Goal: Information Seeking & Learning: Find contact information

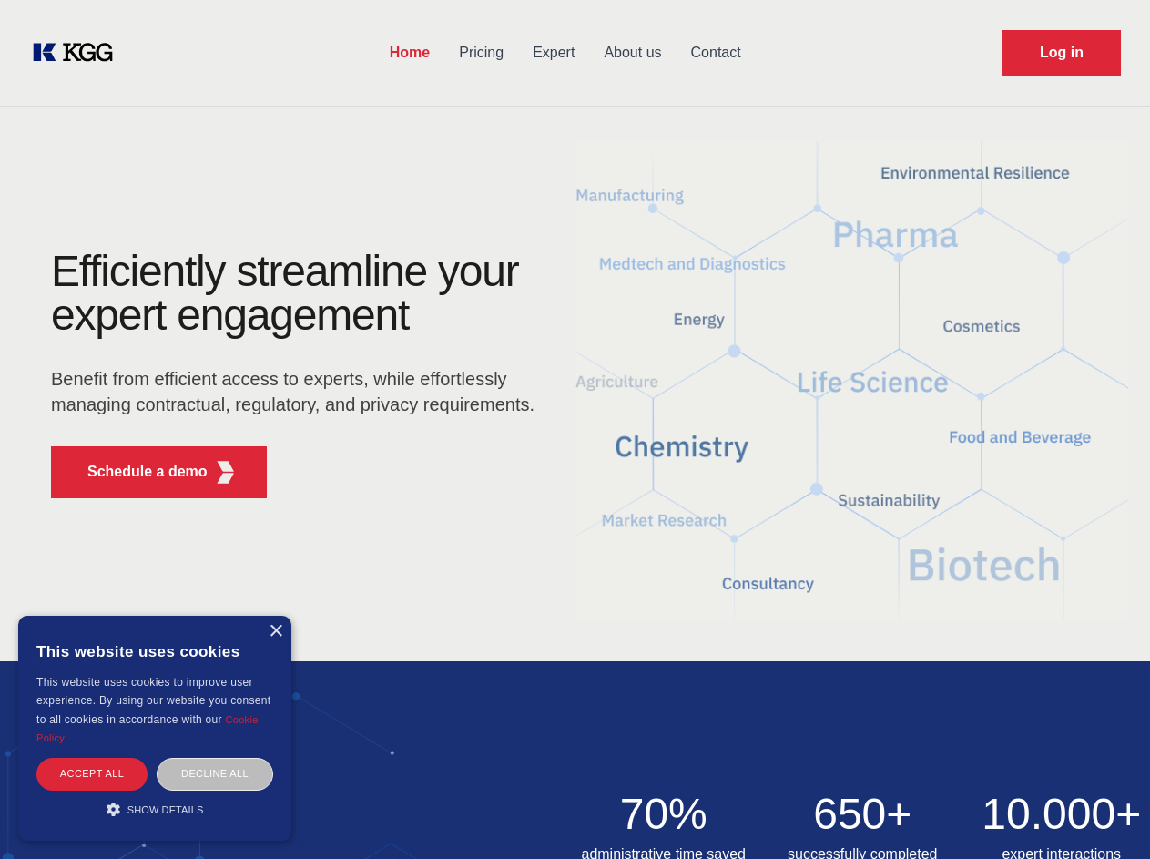
click at [575, 429] on div "Efficiently streamline your expert engagement Benefit from efficient access to …" at bounding box center [299, 381] width 554 height 263
click at [137, 472] on p "Schedule a demo" at bounding box center [147, 472] width 120 height 22
click at [275, 631] on div "× This website uses cookies This website uses cookies to improve user experienc…" at bounding box center [154, 728] width 273 height 225
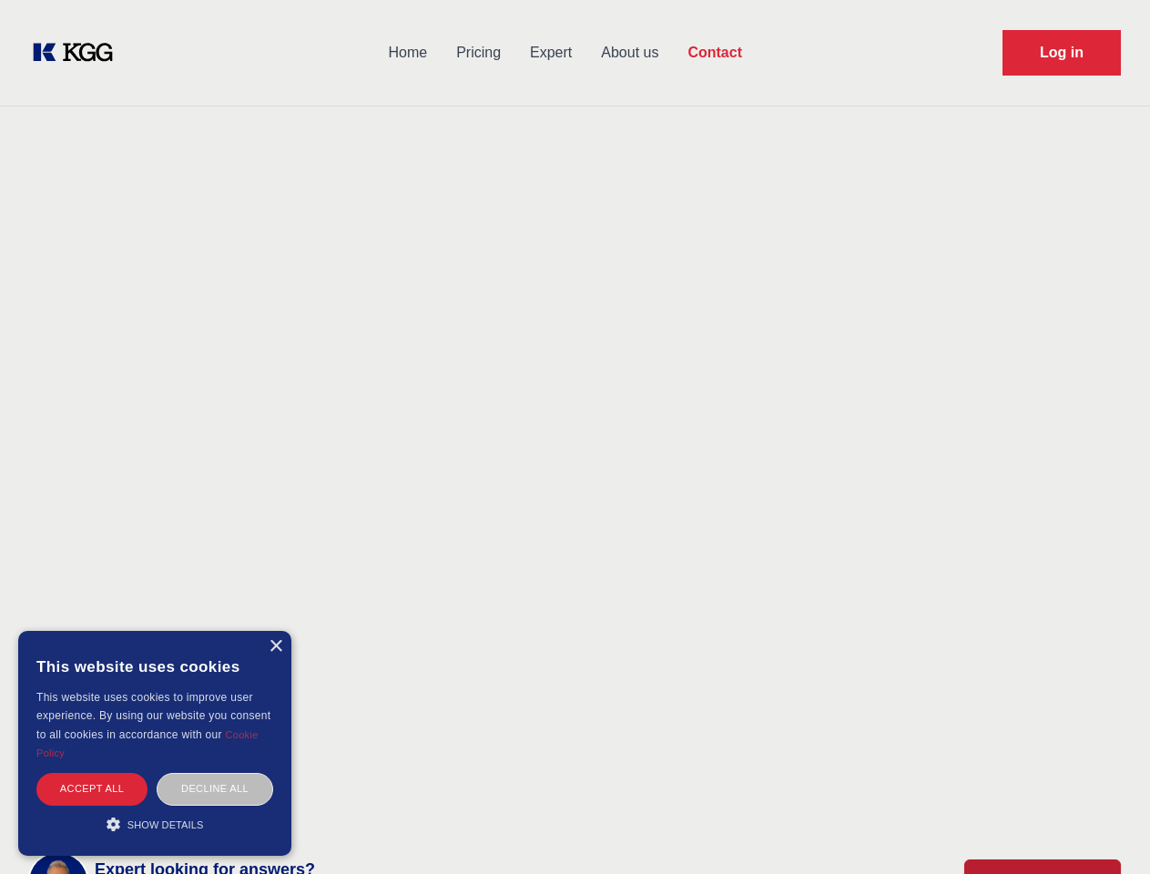
click at [92, 773] on div "Accept all" at bounding box center [91, 789] width 111 height 32
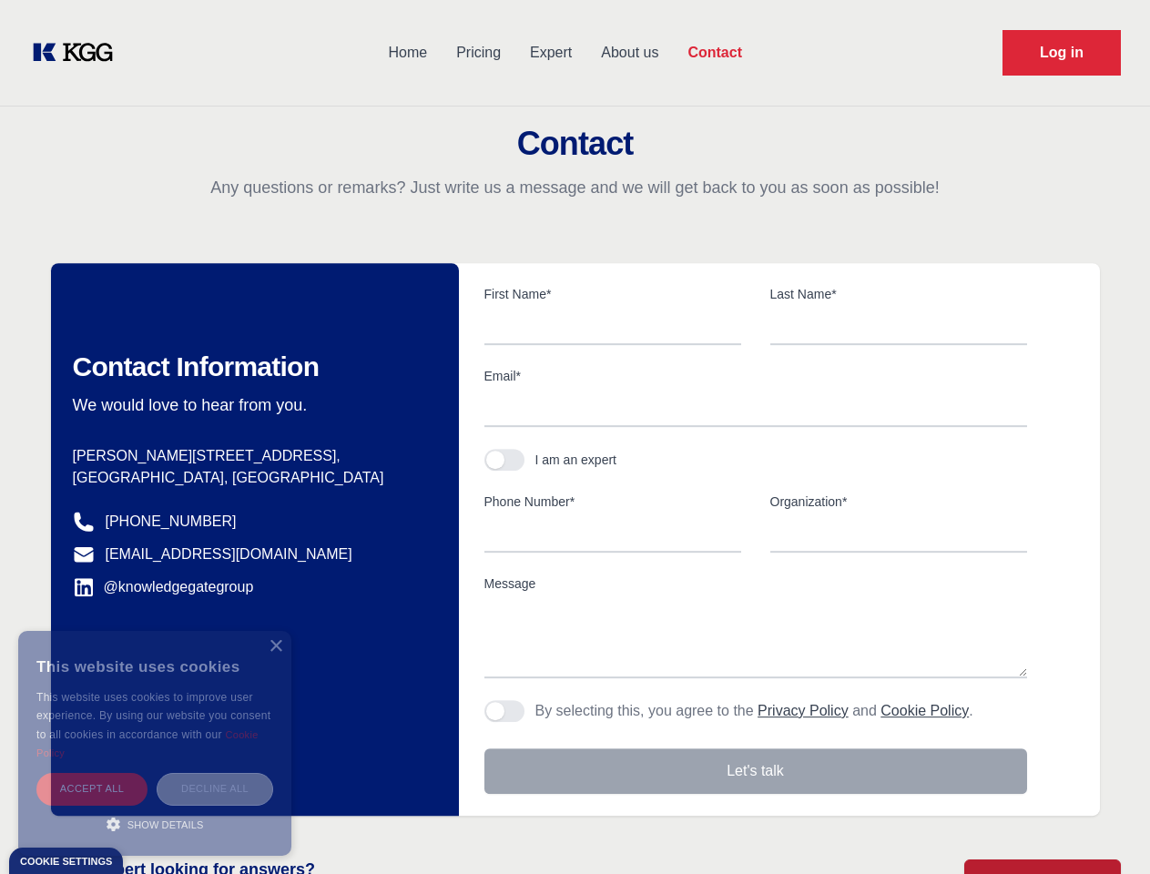
click at [215, 773] on div "Decline all" at bounding box center [215, 789] width 117 height 32
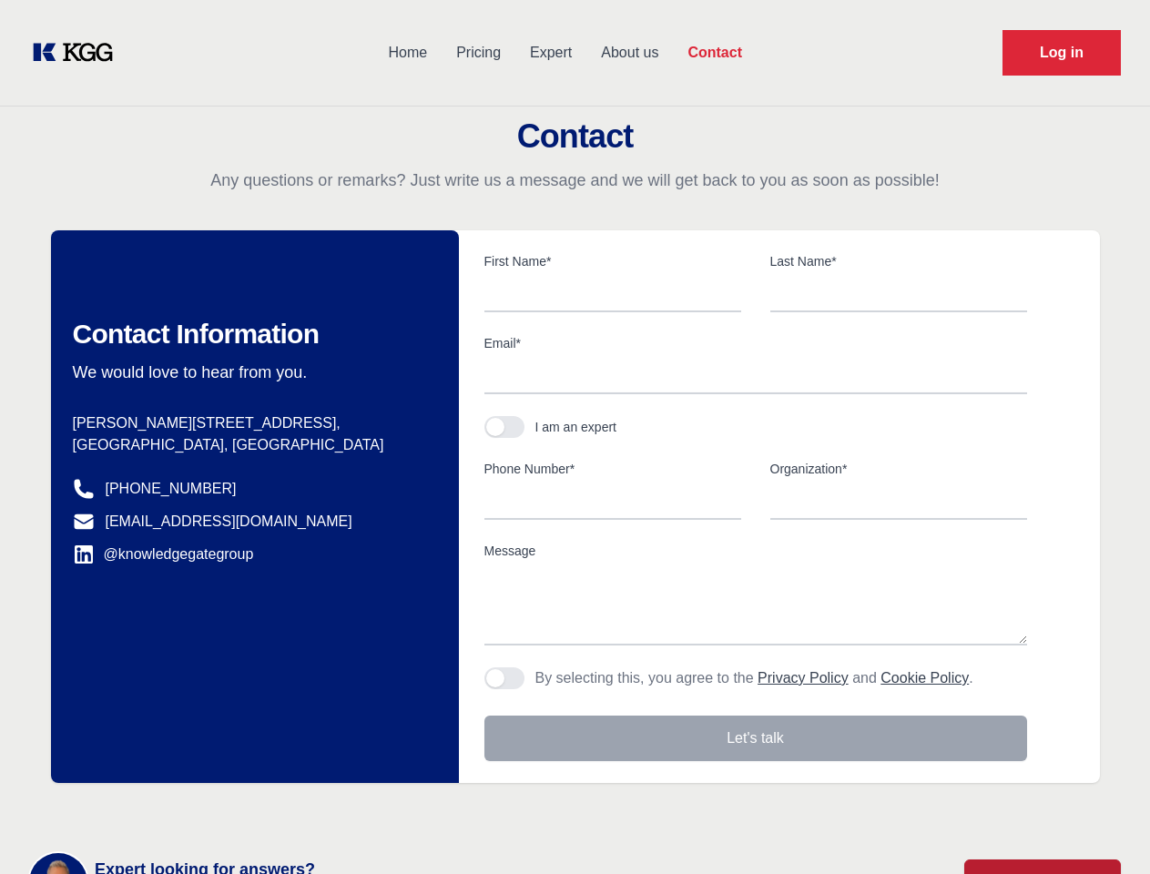
click at [155, 809] on main "Contact Any questions or remarks? Just write us a message and we will get back …" at bounding box center [575, 474] width 1150 height 948
